Goal: Go to known website: Access a specific website the user already knows

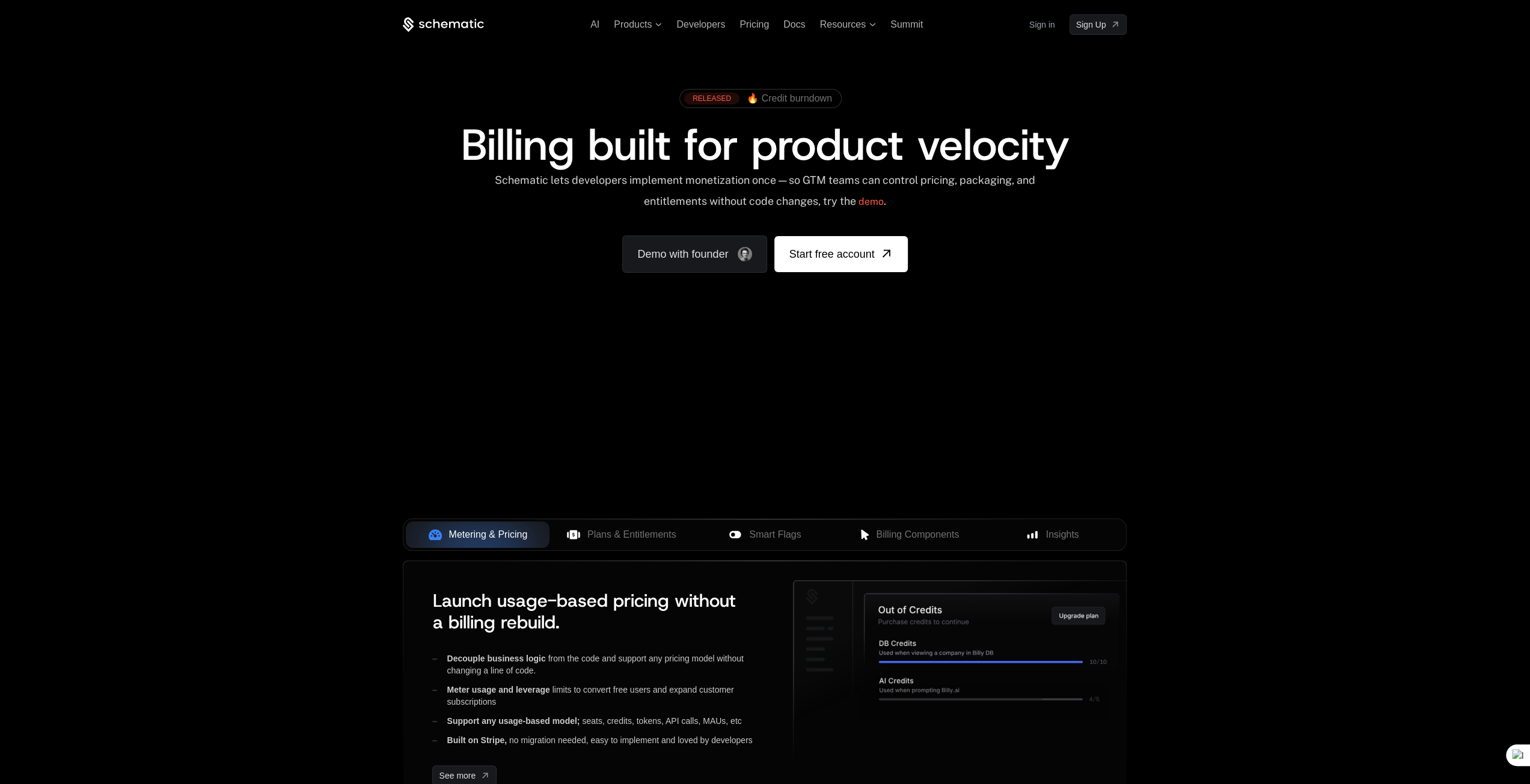
click at [1039, 28] on link "Sign in" at bounding box center [1041, 25] width 26 height 19
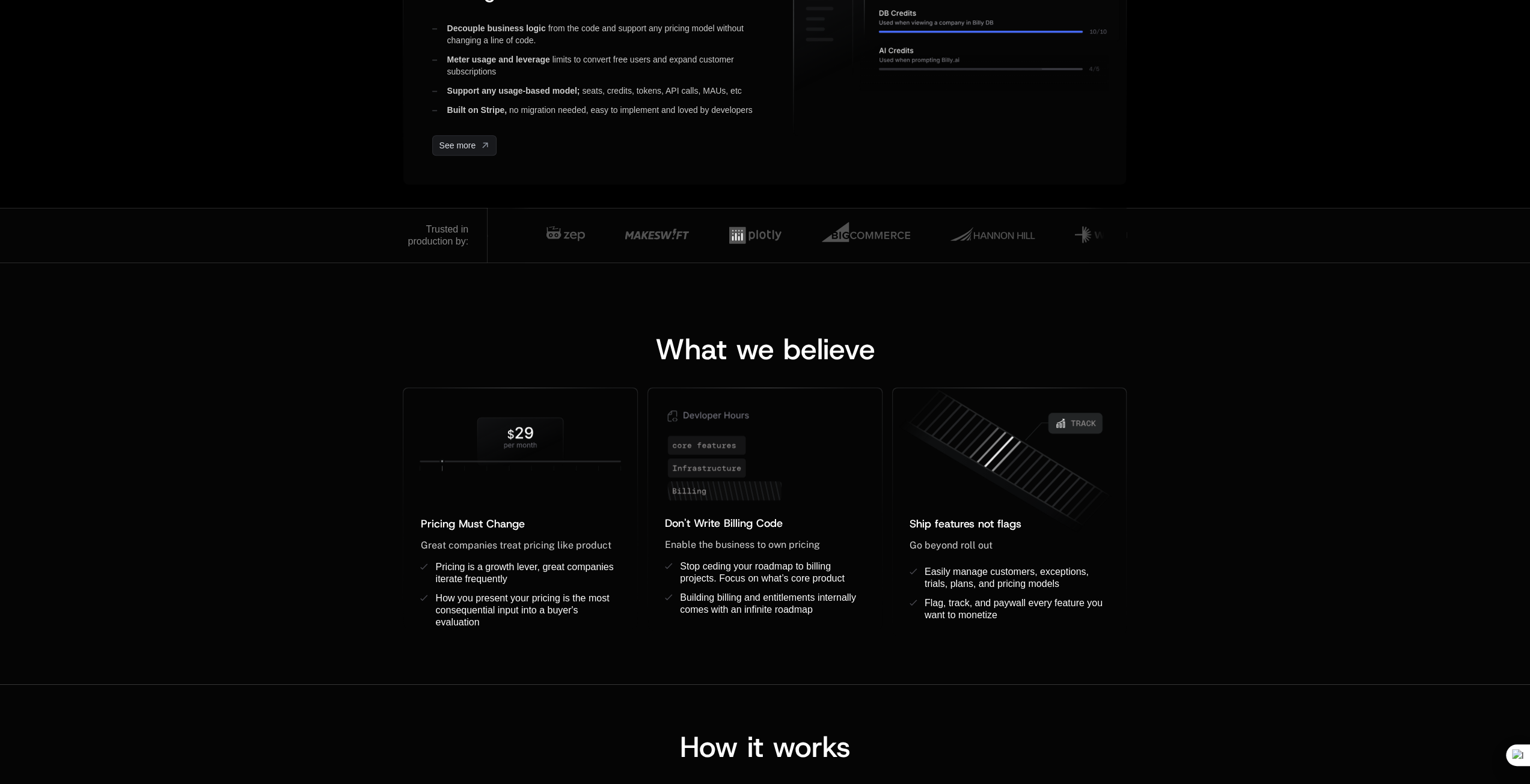
scroll to position [841, 0]
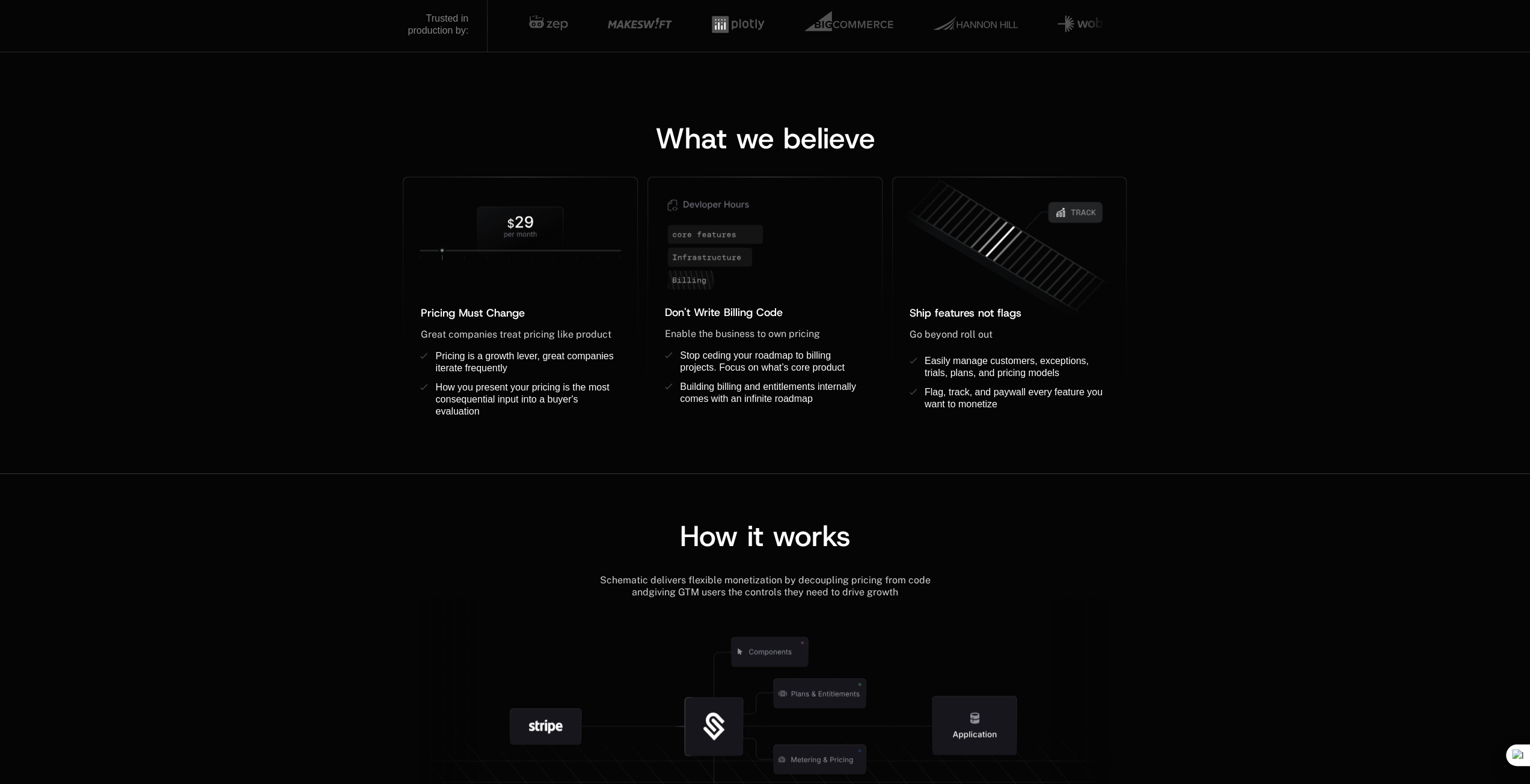
click at [1236, 497] on div "How it works Schematic delivers flexible monetization by decoupling pricing fro…" at bounding box center [765, 661] width 1530 height 376
